Goal: Obtain resource: Obtain resource

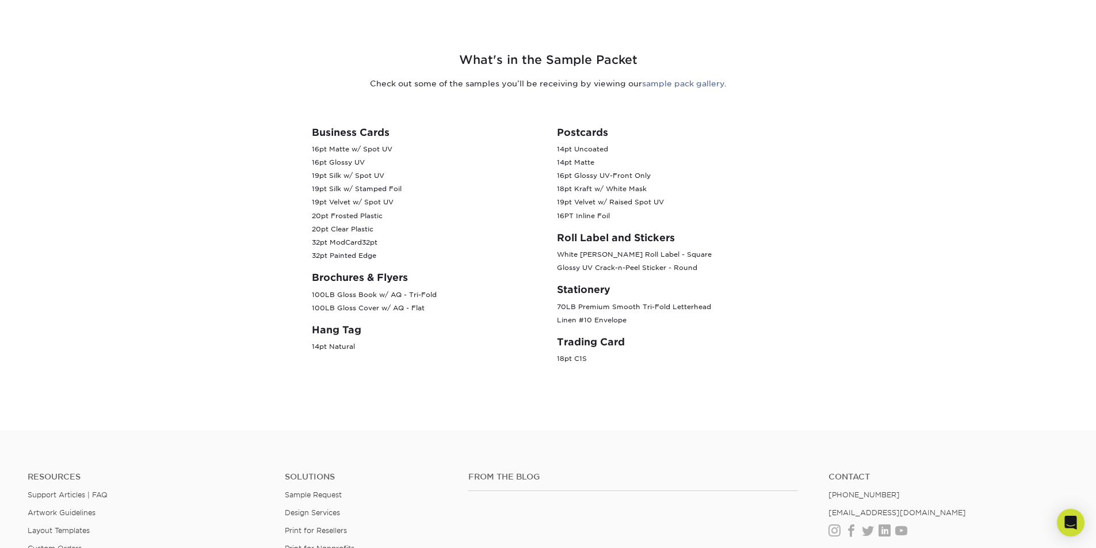
scroll to position [426, 0]
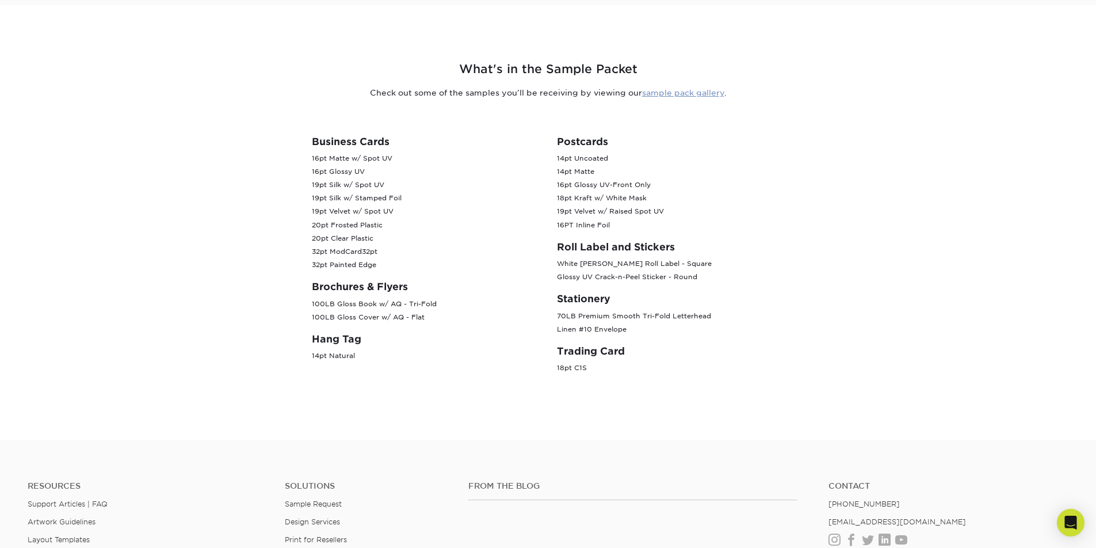
click at [674, 93] on link "sample pack gallery" at bounding box center [683, 92] width 82 height 9
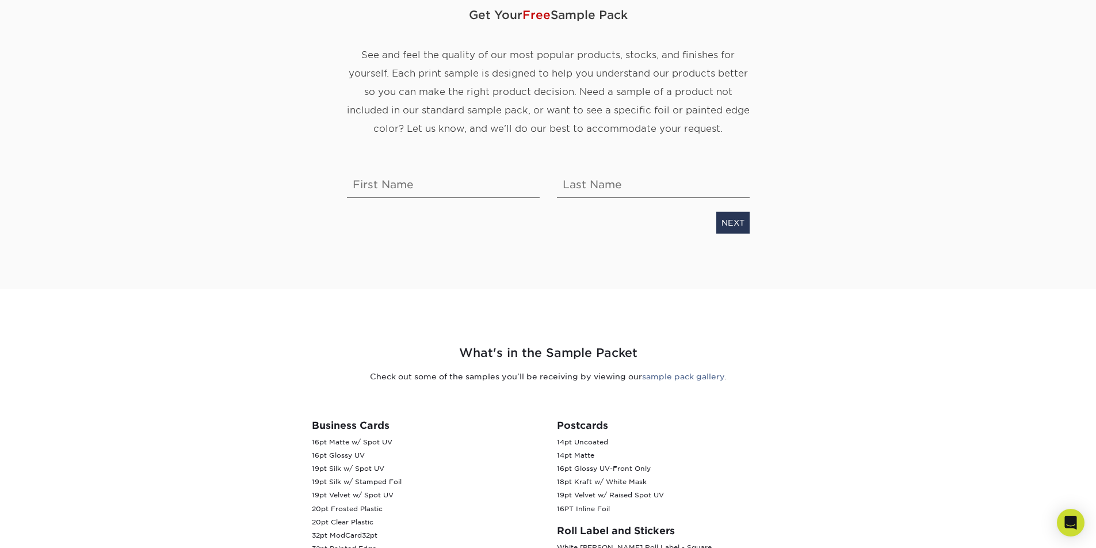
scroll to position [0, 0]
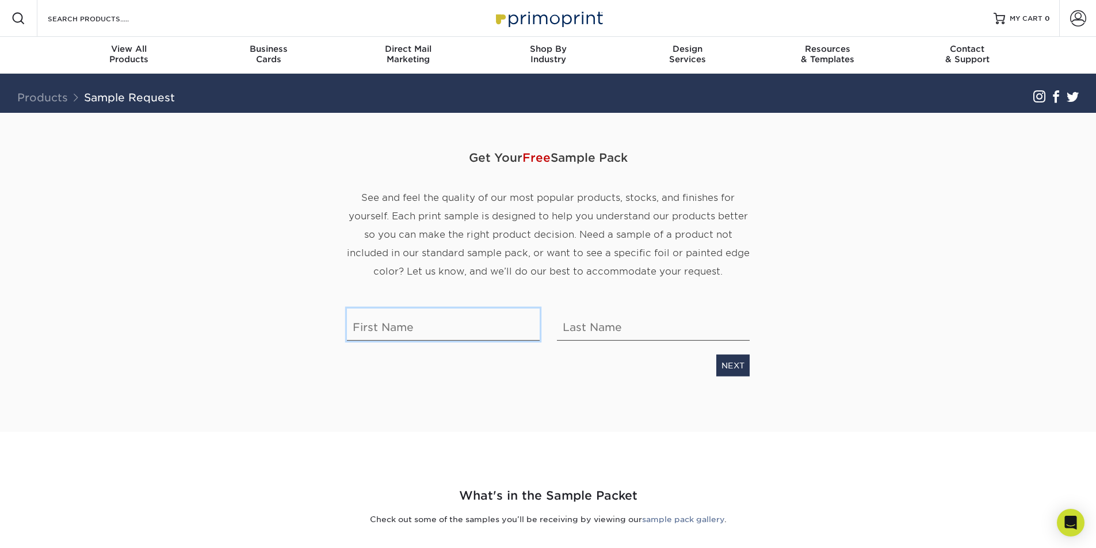
click at [423, 322] on input "text" at bounding box center [443, 324] width 193 height 32
type input "Jim"
type input "Greger"
click at [732, 367] on link "NEXT" at bounding box center [732, 365] width 33 height 22
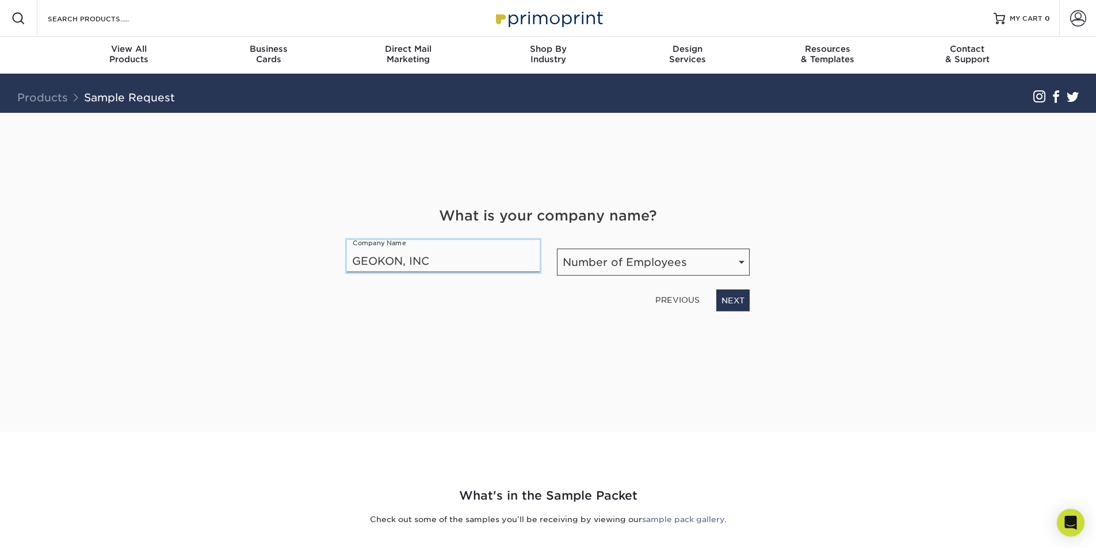
type input "GEOKON, INC"
select select "51-200"
click at [744, 297] on link "NEXT" at bounding box center [732, 300] width 33 height 22
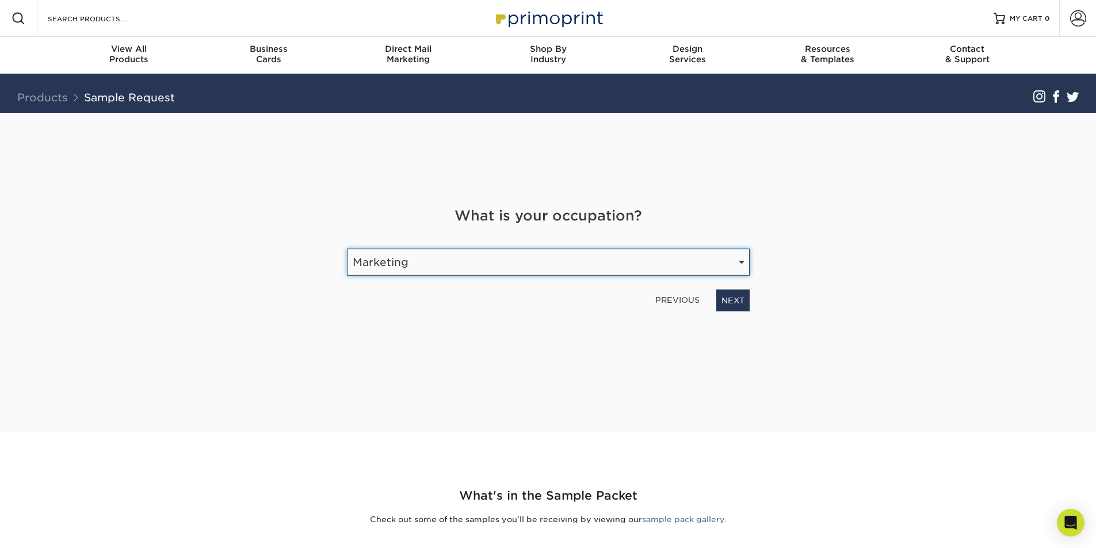
select select "Graphic Designer / Freelance"
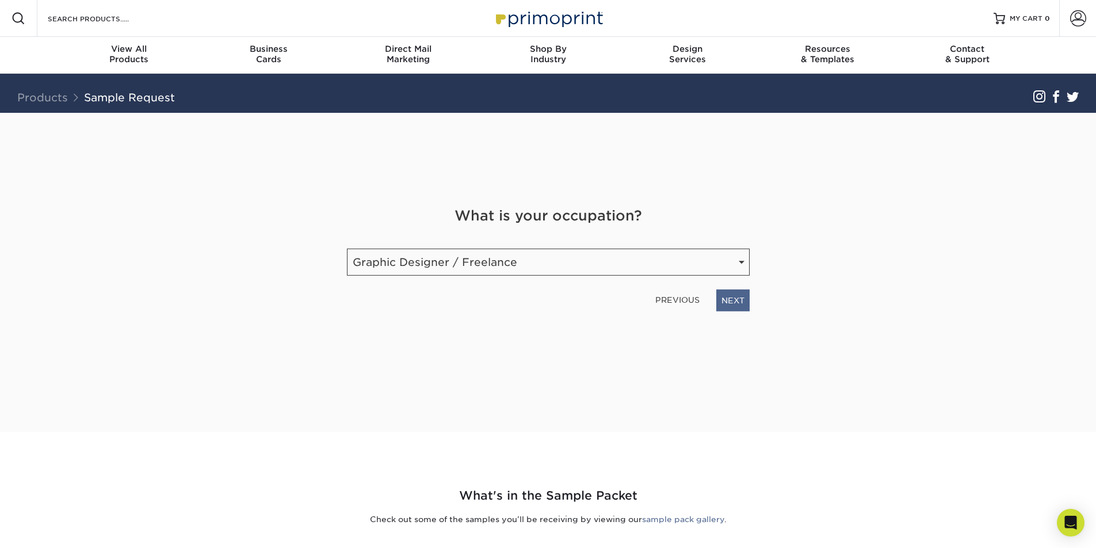
click at [740, 299] on link "NEXT" at bounding box center [732, 300] width 33 height 22
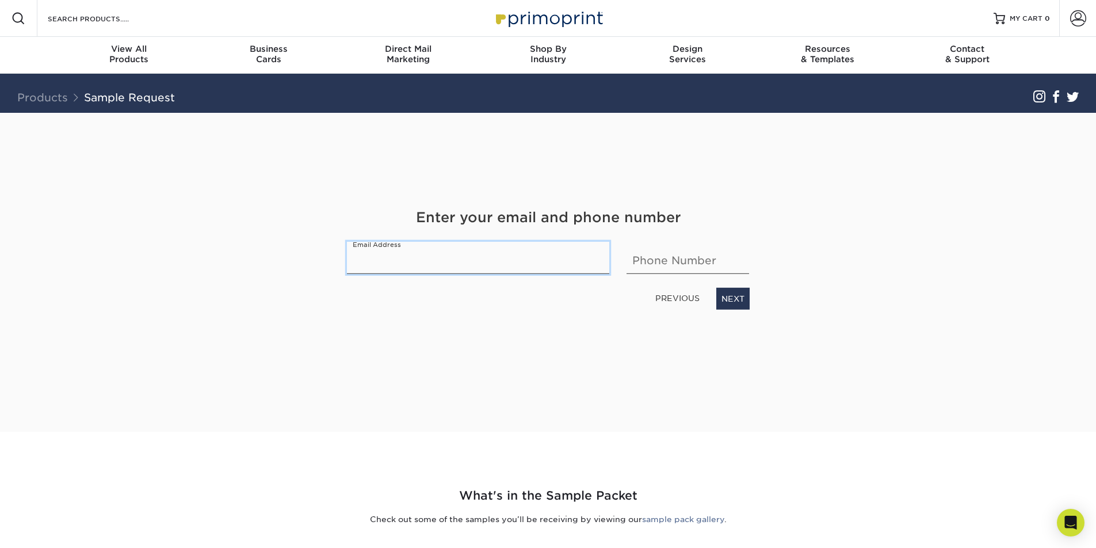
click at [441, 262] on input "email" at bounding box center [478, 257] width 263 height 32
type input "jgreger@geokon.com"
click at [745, 299] on link "NEXT" at bounding box center [732, 298] width 33 height 22
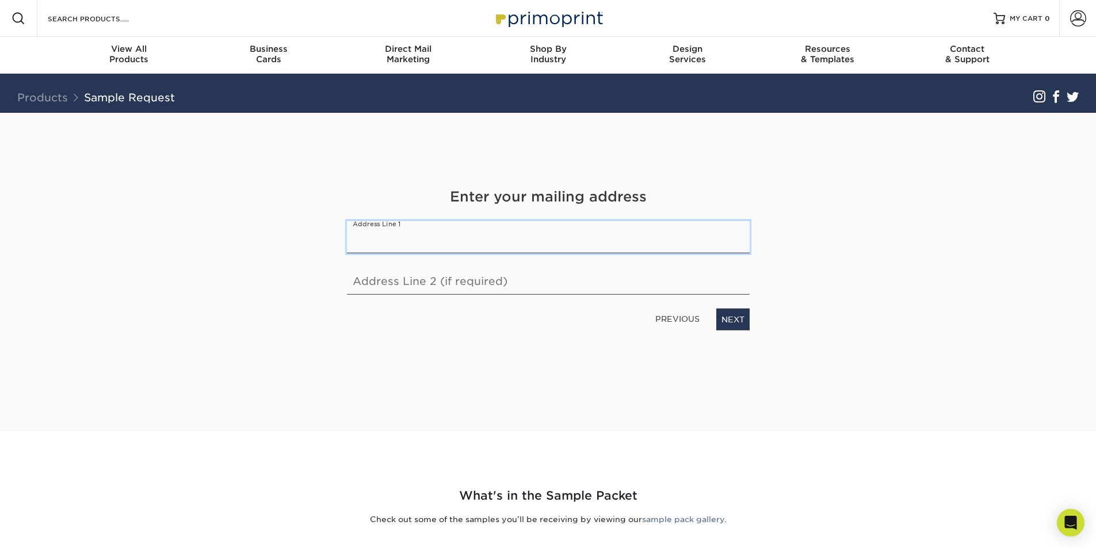
click at [460, 244] on input "text" at bounding box center [548, 236] width 403 height 32
type input "48 Spencer Street"
click at [735, 314] on link "NEXT" at bounding box center [732, 319] width 33 height 22
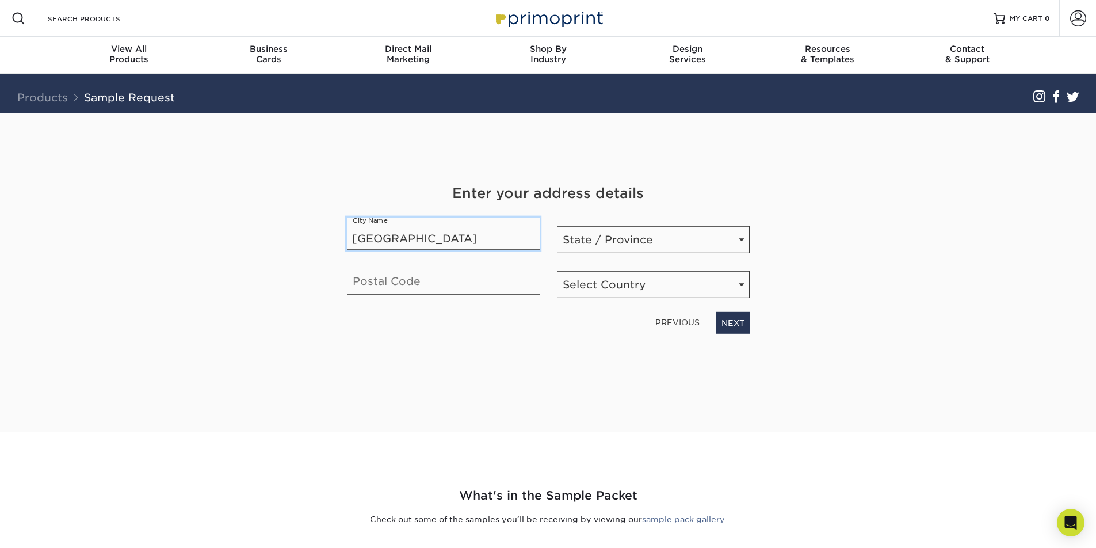
type input "Lebanon"
select select "NH"
type input "03766"
select select "US"
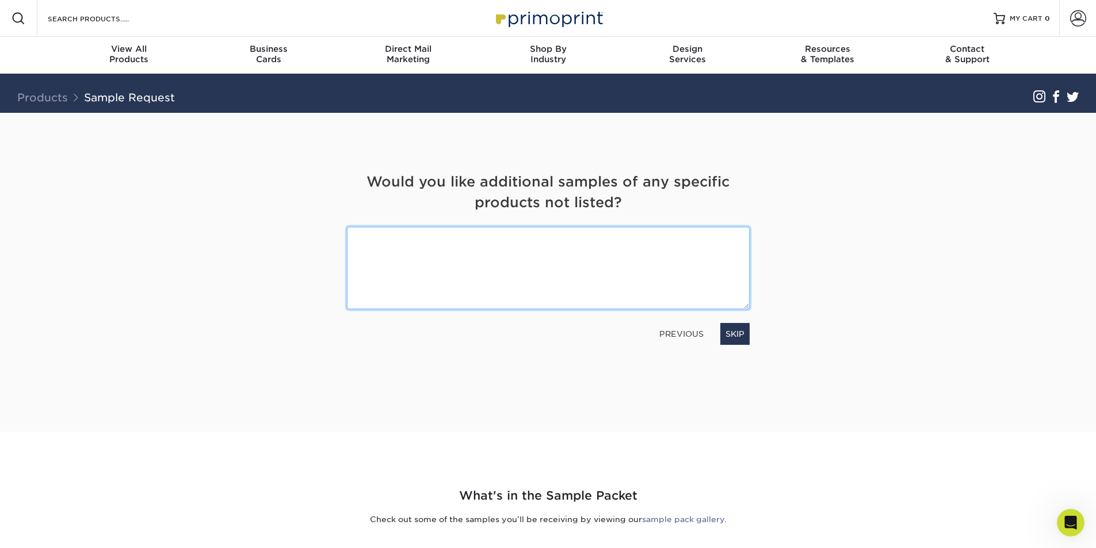
click at [430, 245] on textarea at bounding box center [548, 268] width 403 height 82
paste textarea "Pearl Metallic presentation folders"
click at [409, 235] on textarea "Yes please: the Pearl Metallic presentation folder" at bounding box center [548, 268] width 403 height 82
click at [568, 239] on textarea "Yes please: a Pearl Metallic presentation folder" at bounding box center [548, 268] width 403 height 82
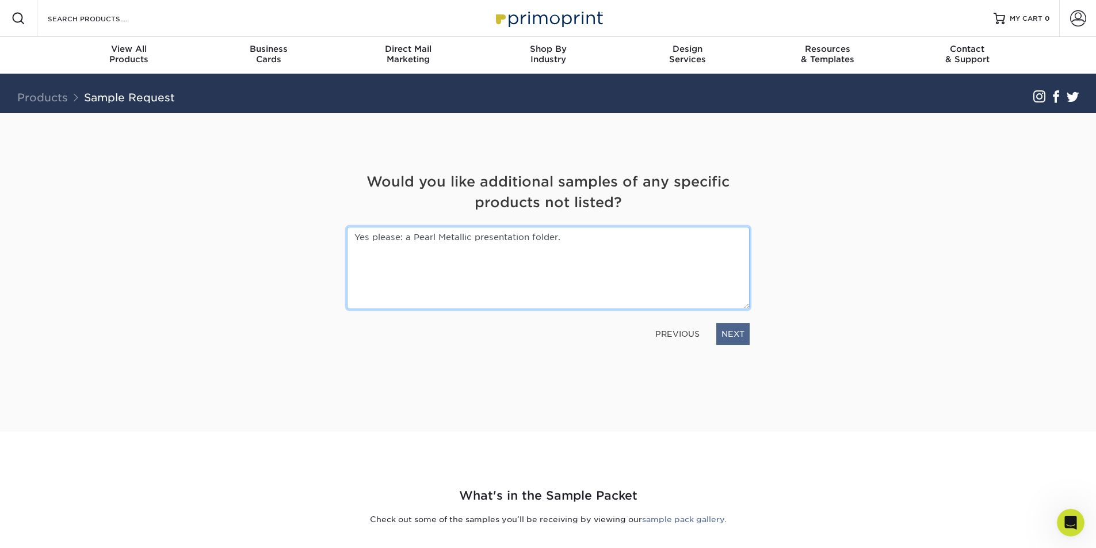
type textarea "Yes please: a Pearl Metallic presentation folder."
click at [732, 330] on link "NEXT" at bounding box center [732, 334] width 33 height 22
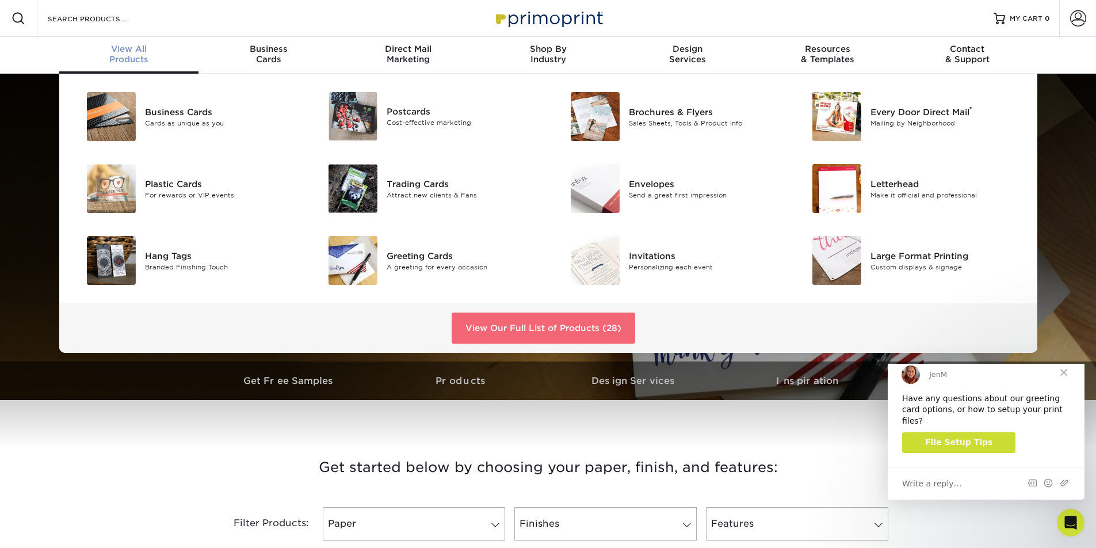
click at [577, 335] on link "View Our Full List of Products (28)" at bounding box center [544, 327] width 184 height 31
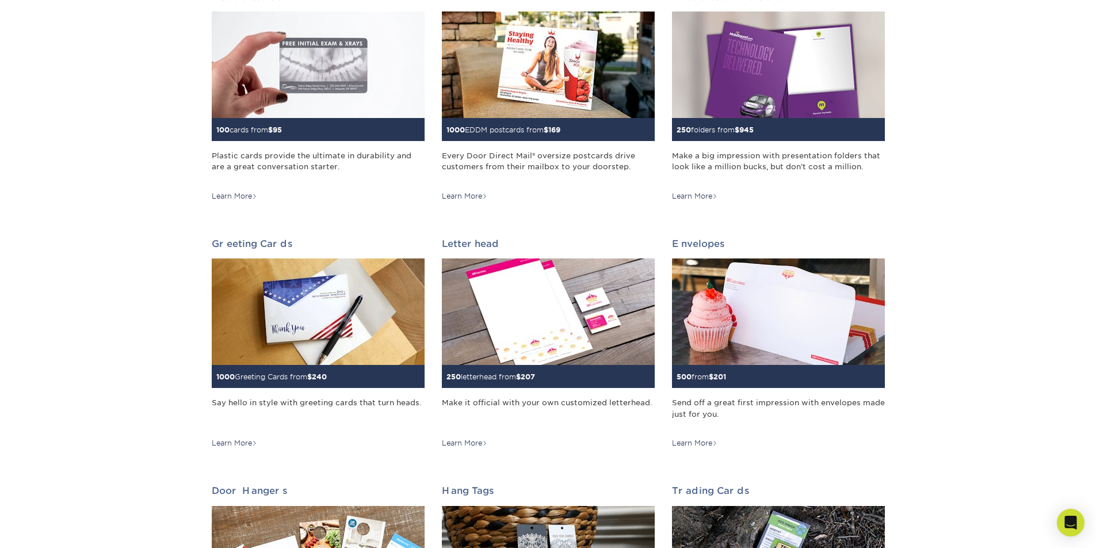
scroll to position [214, 0]
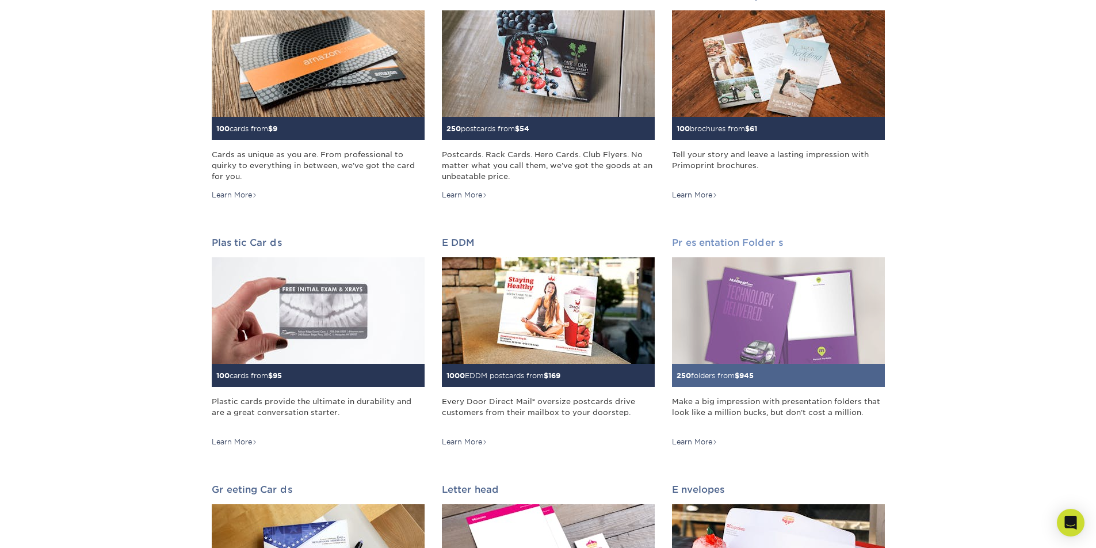
click at [812, 311] on img at bounding box center [778, 310] width 213 height 106
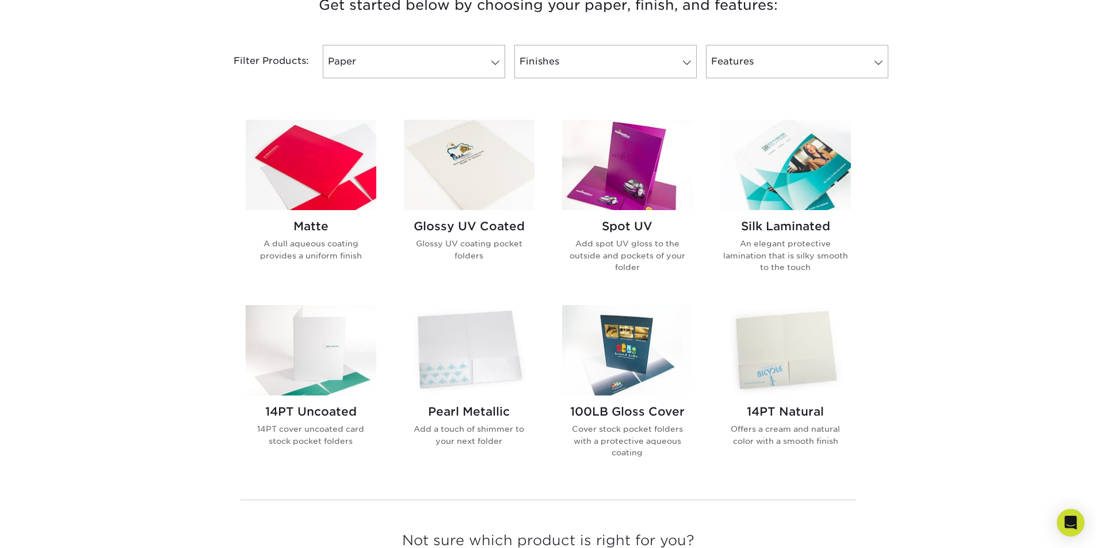
scroll to position [529, 0]
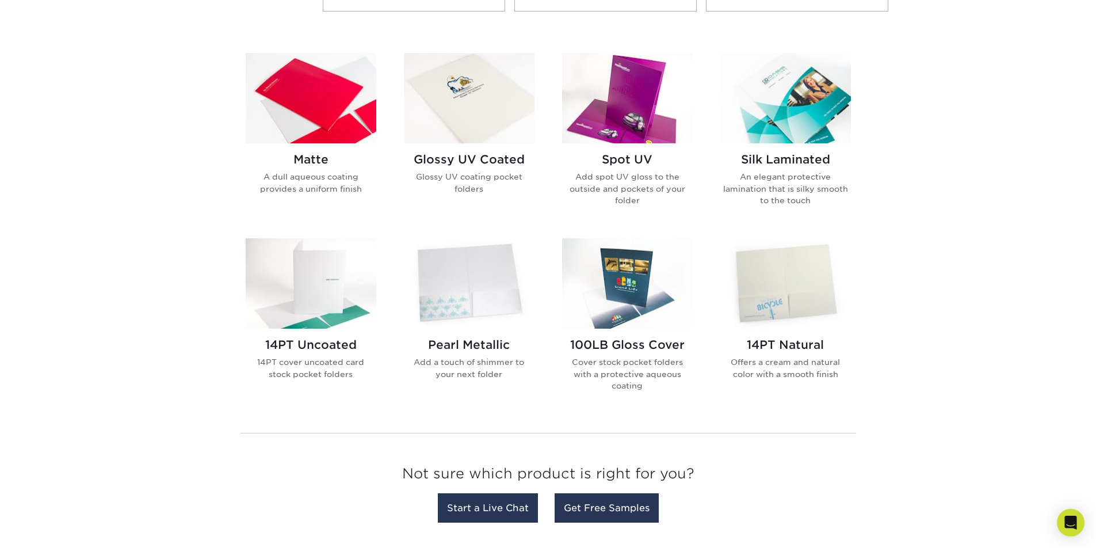
click at [474, 300] on img at bounding box center [469, 283] width 131 height 90
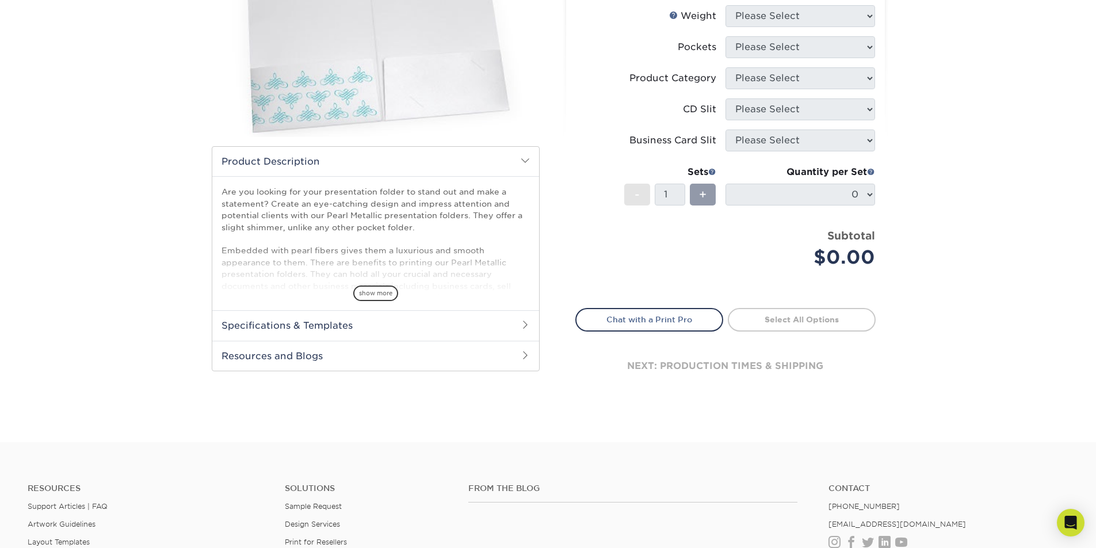
scroll to position [269, 0]
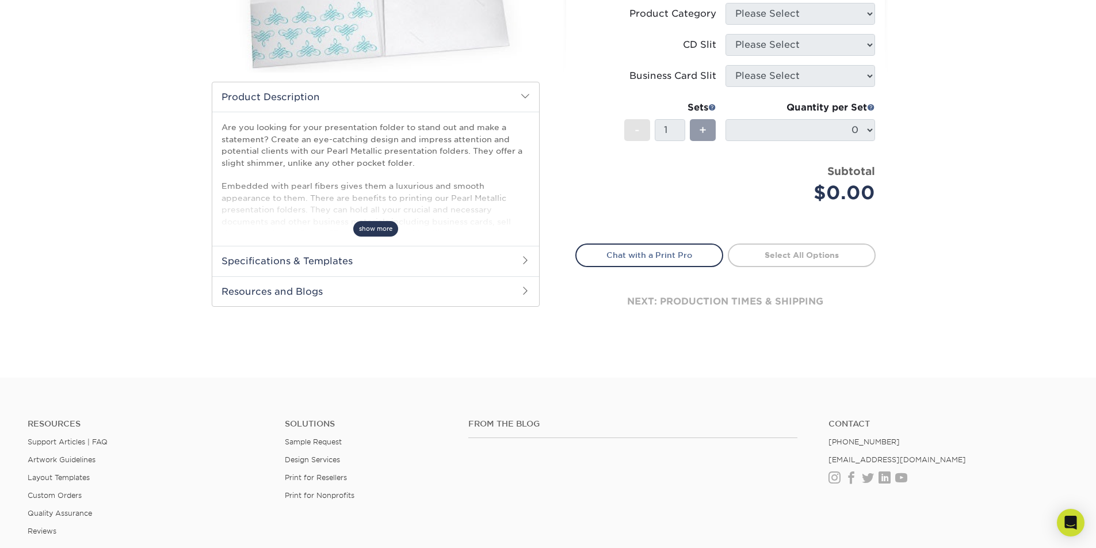
click at [384, 227] on span "show more" at bounding box center [375, 229] width 45 height 16
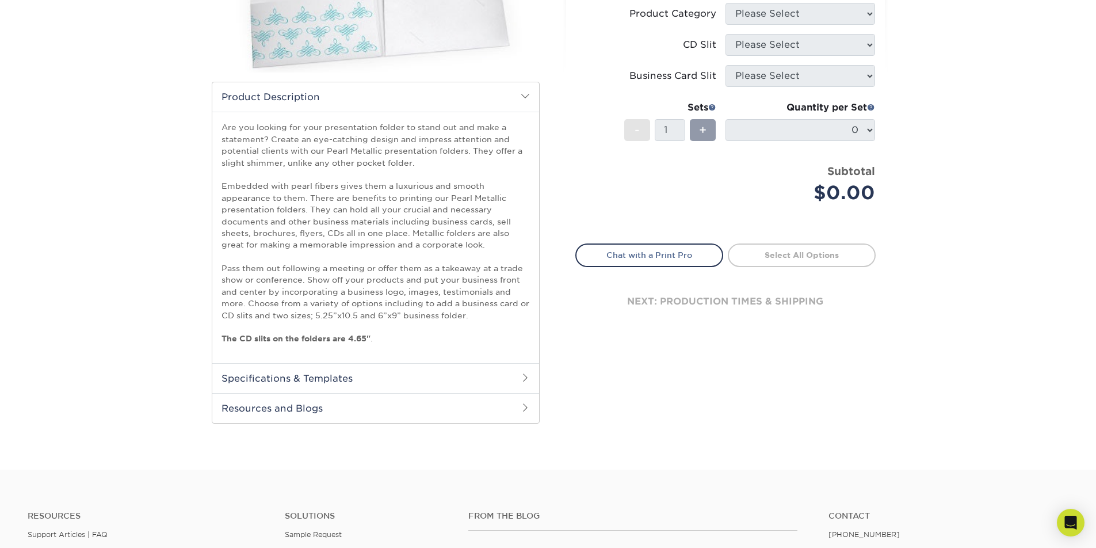
click at [357, 374] on h2 "Specifications & Templates" at bounding box center [375, 378] width 327 height 30
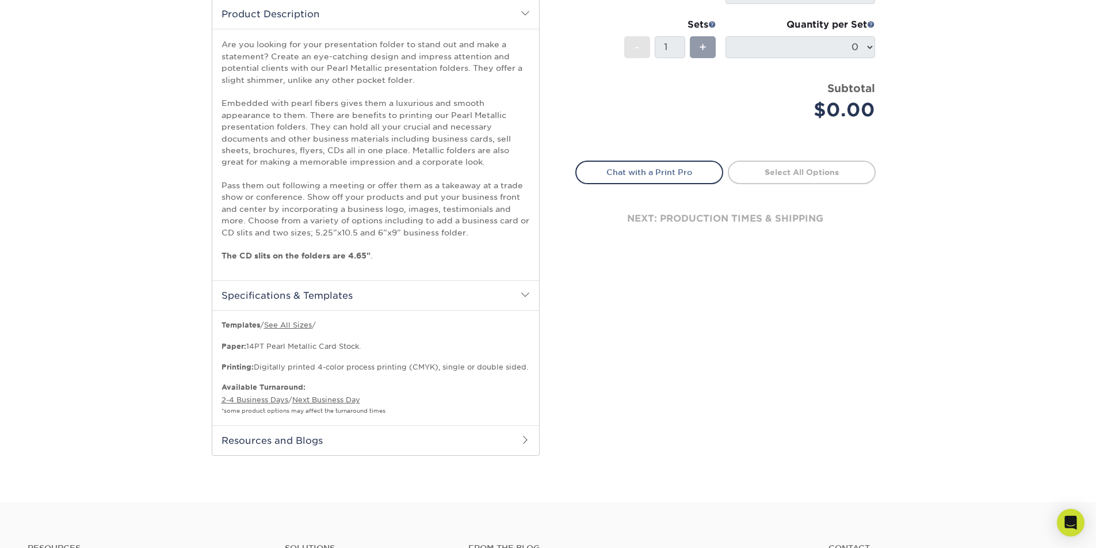
scroll to position [415, 0]
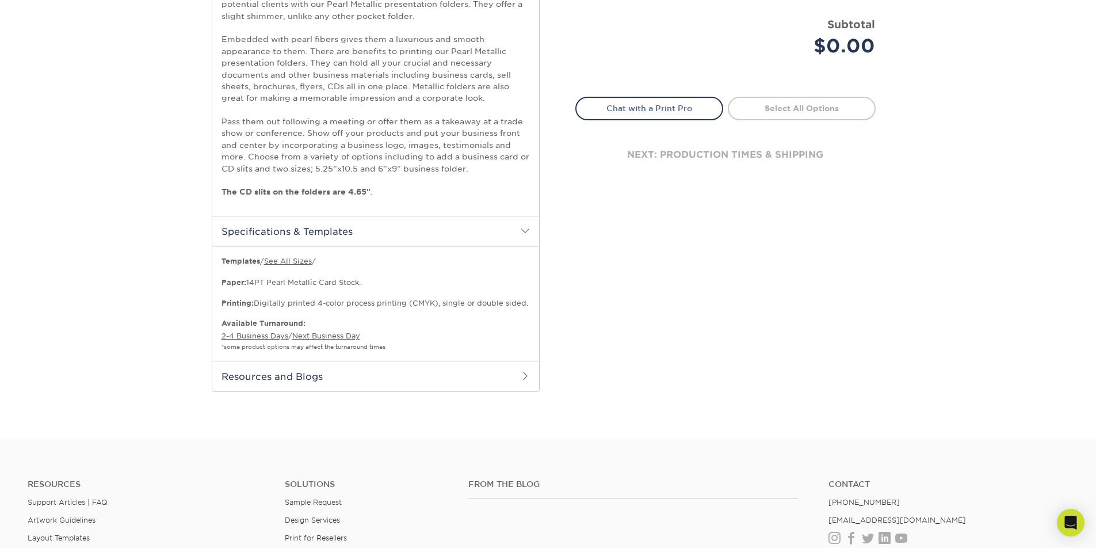
click at [272, 369] on h2 "Resources and Blogs" at bounding box center [375, 376] width 327 height 30
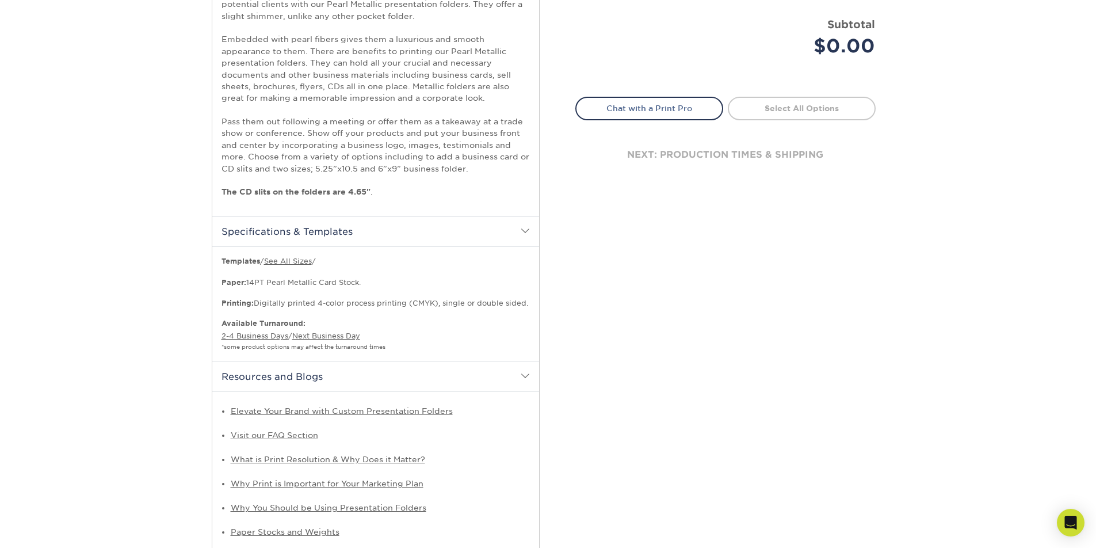
scroll to position [37, 0]
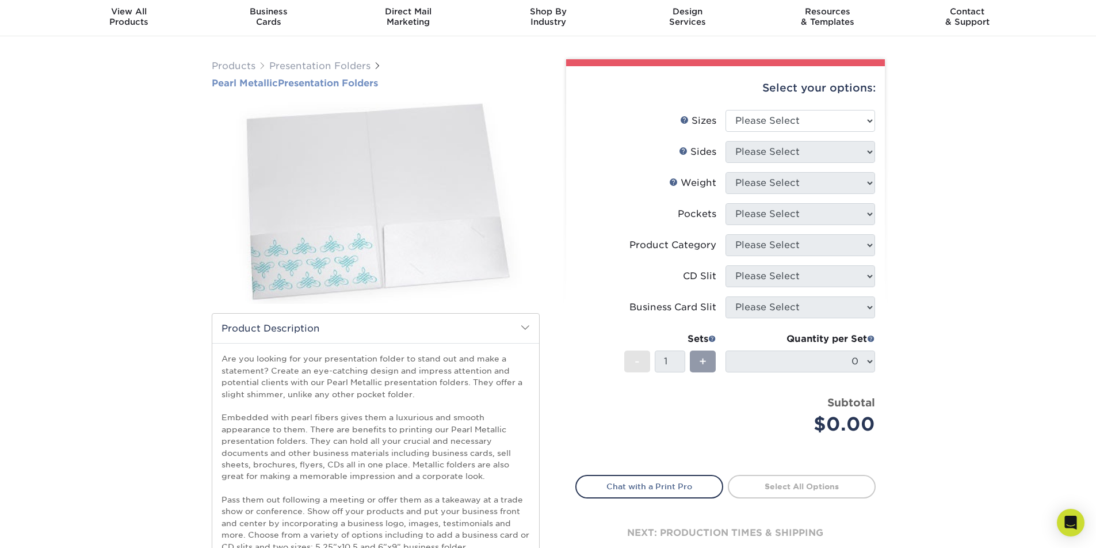
click at [232, 82] on span "Pearl Metallic" at bounding box center [245, 83] width 66 height 11
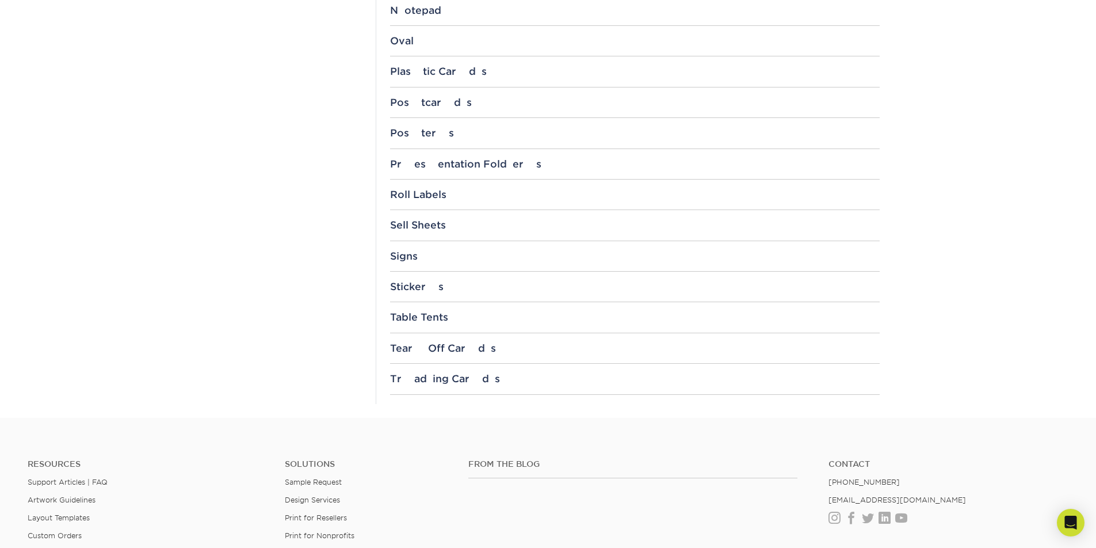
scroll to position [1159, 0]
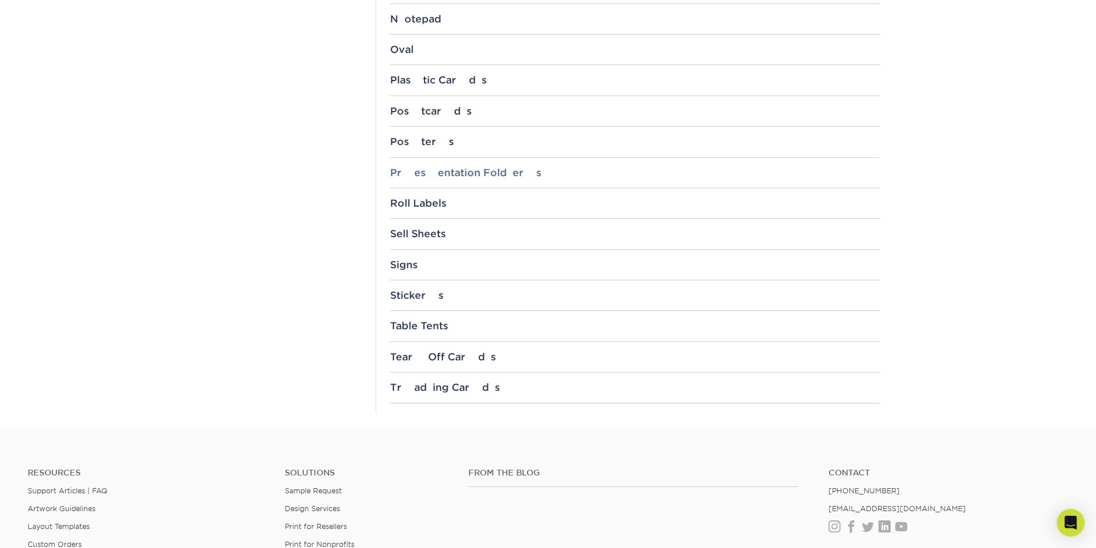
click at [478, 167] on div "Presentation Folders" at bounding box center [635, 173] width 490 height 12
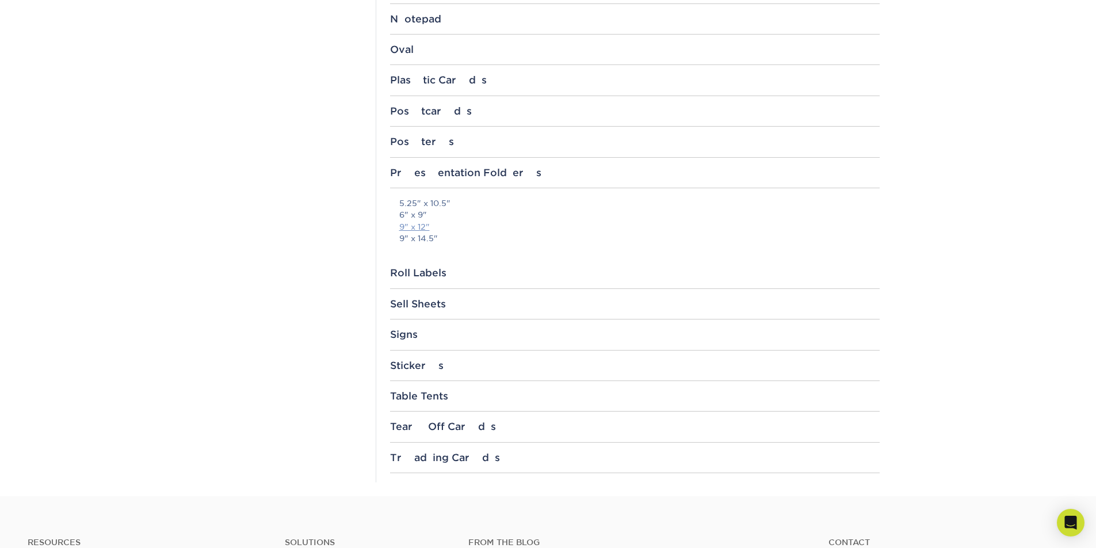
click at [421, 223] on link "9" x 12"" at bounding box center [414, 226] width 30 height 9
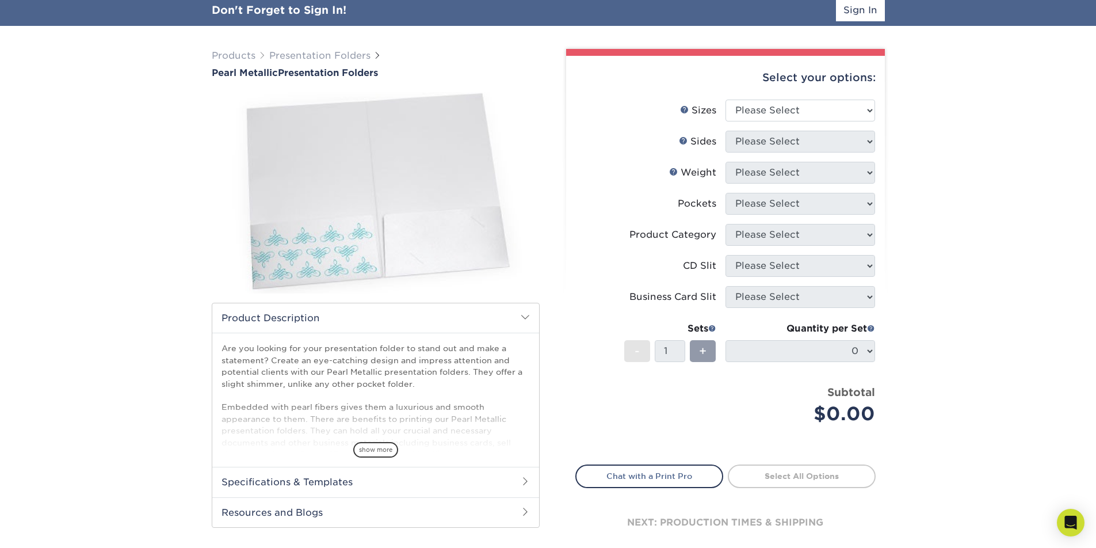
scroll to position [102, 0]
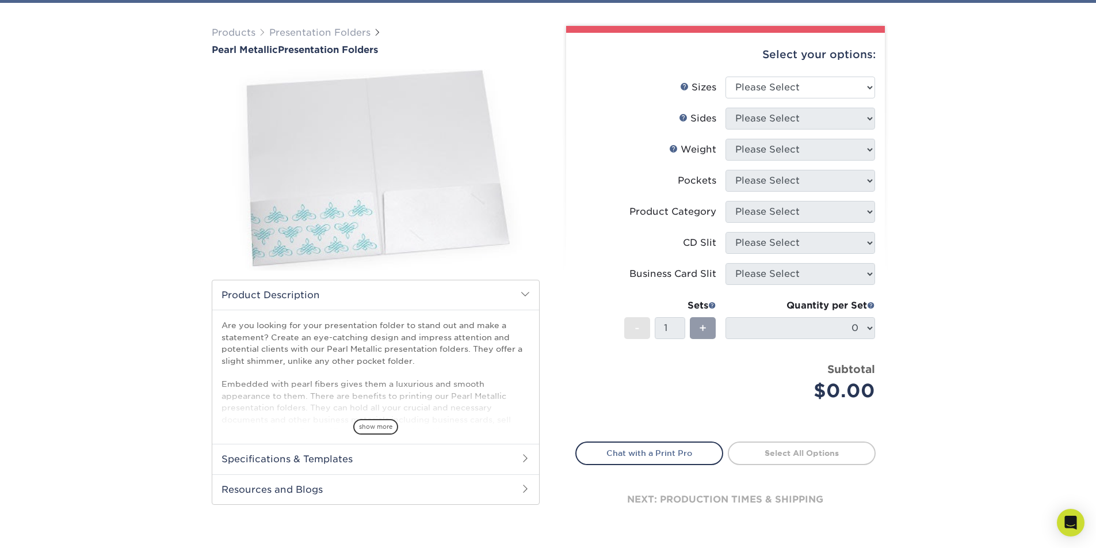
click at [337, 349] on p "Are you looking for your presentation folder to stand out and make a statement?…" at bounding box center [376, 430] width 308 height 223
drag, startPoint x: 337, startPoint y: 349, endPoint x: 452, endPoint y: 348, distance: 115.1
click at [452, 348] on p "Are you looking for your presentation folder to stand out and make a statement?…" at bounding box center [376, 430] width 308 height 223
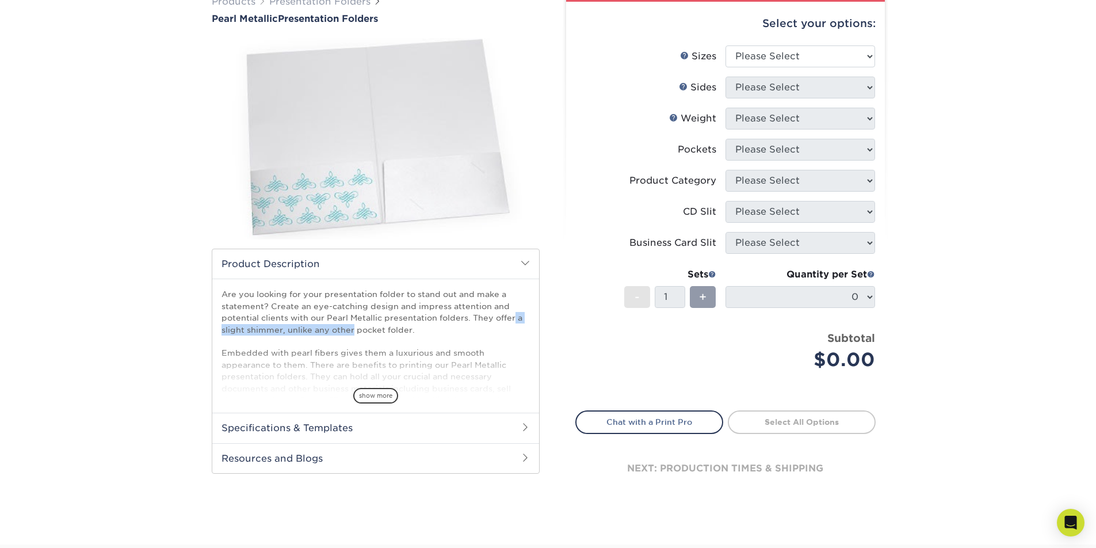
copy p "Pearl Metallic presentation folders"
